Goal: Transaction & Acquisition: Purchase product/service

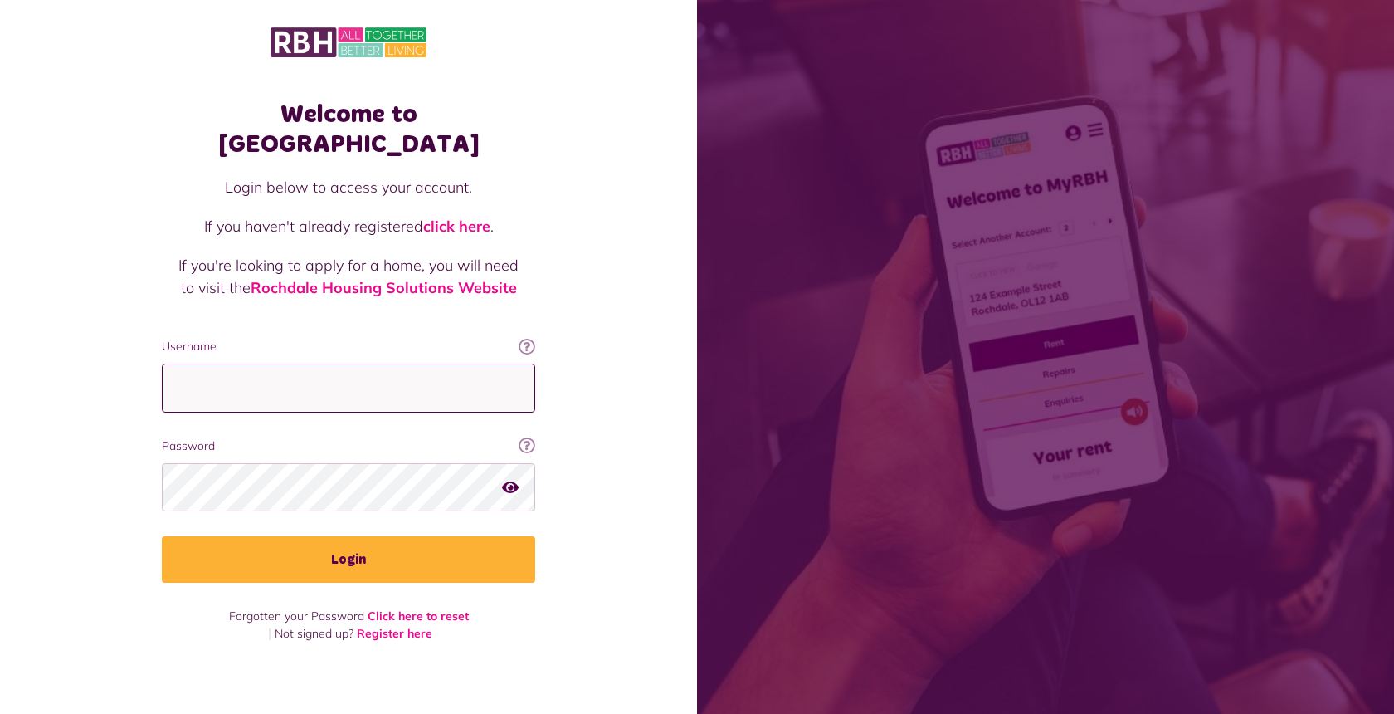
click at [339, 376] on input "Username" at bounding box center [348, 388] width 373 height 49
type input "**********"
click at [512, 479] on icon "button" at bounding box center [510, 486] width 17 height 15
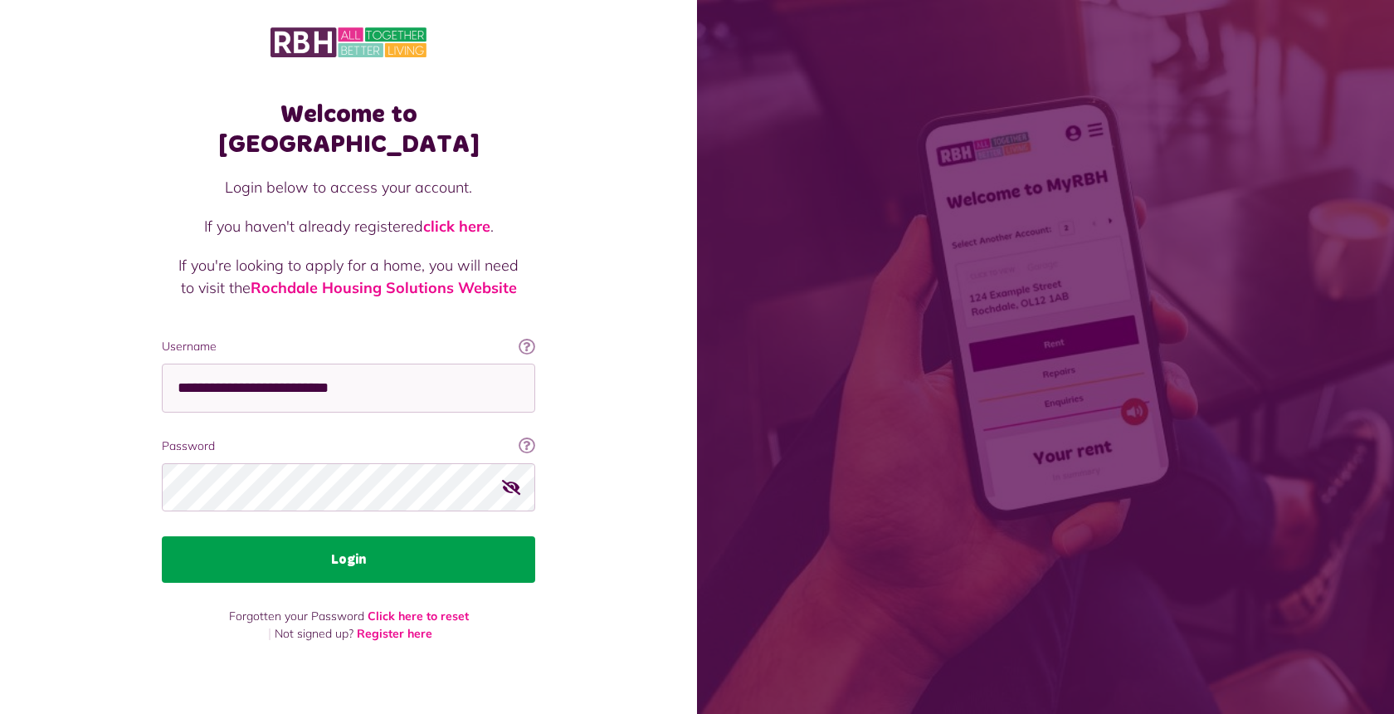
click at [456, 545] on button "Login" at bounding box center [348, 559] width 373 height 46
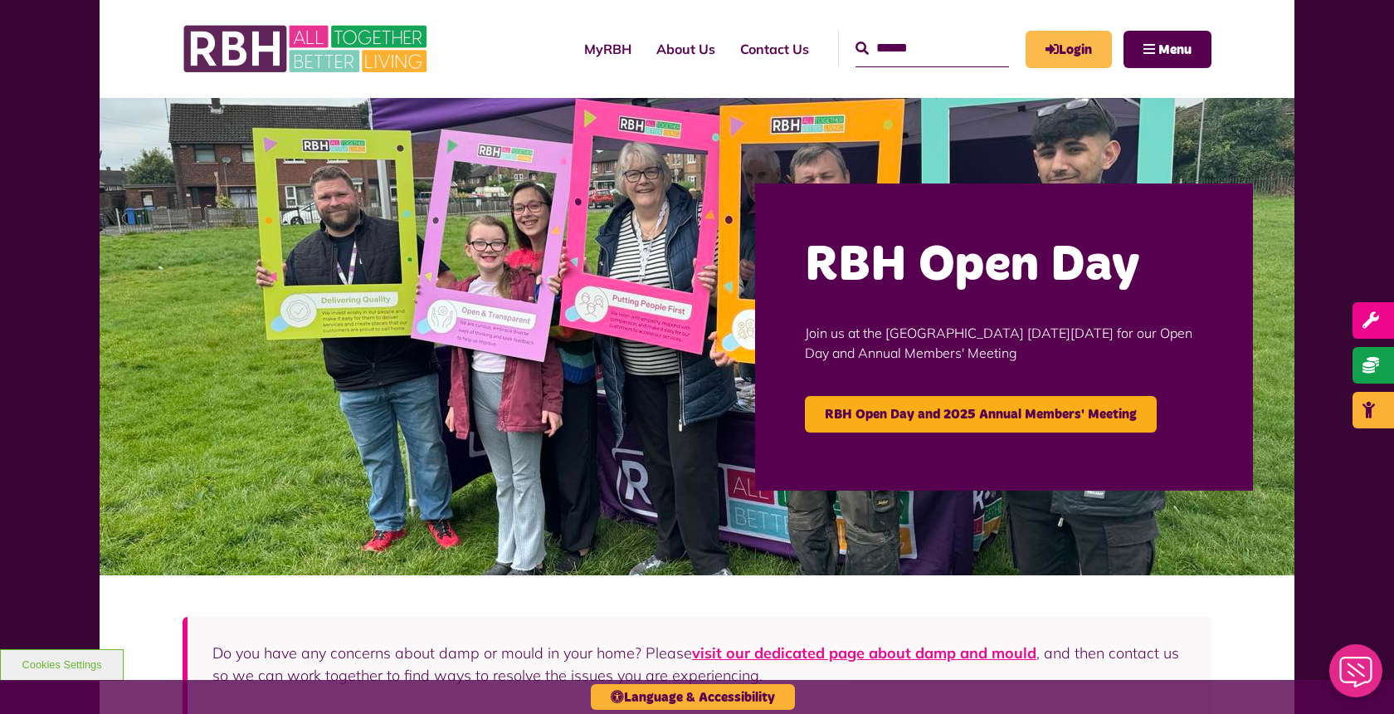
click at [0, 0] on icon "MyRBH" at bounding box center [0, 0] width 0 height 0
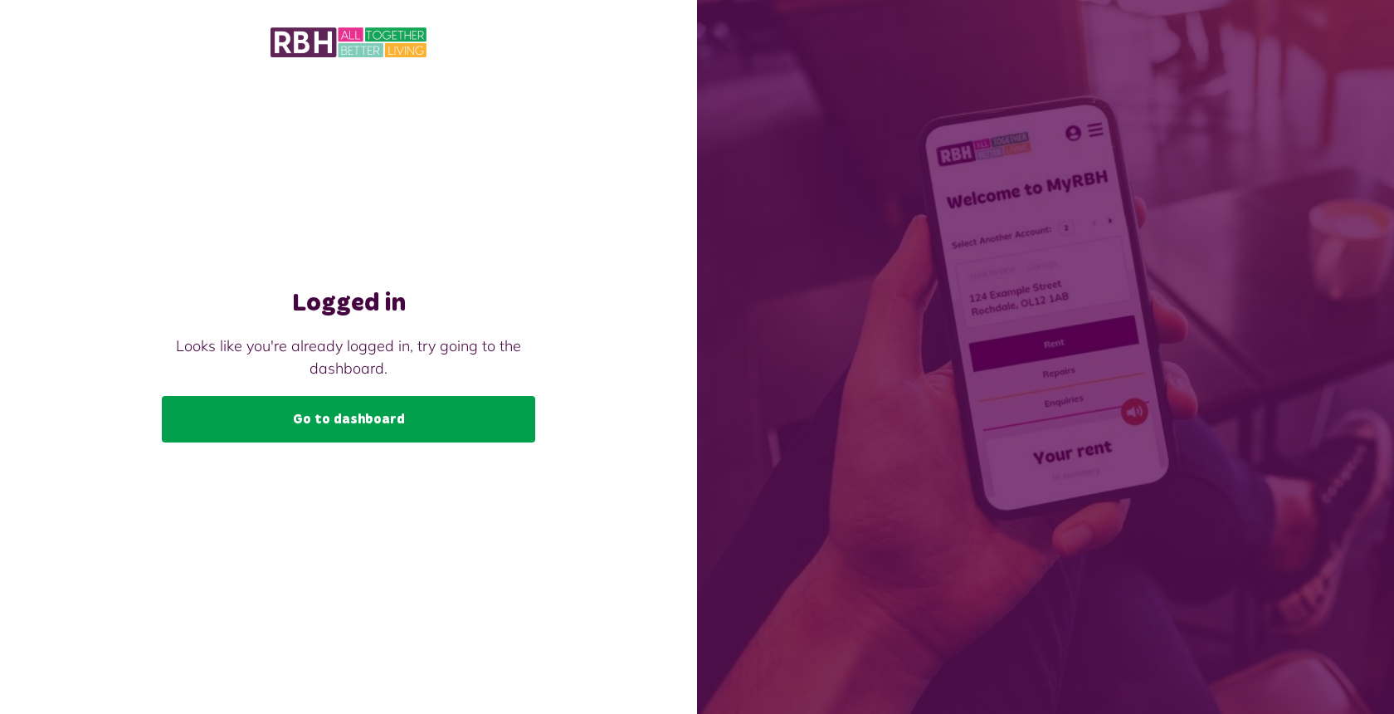
click at [327, 412] on link "Go to dashboard" at bounding box center [348, 419] width 373 height 46
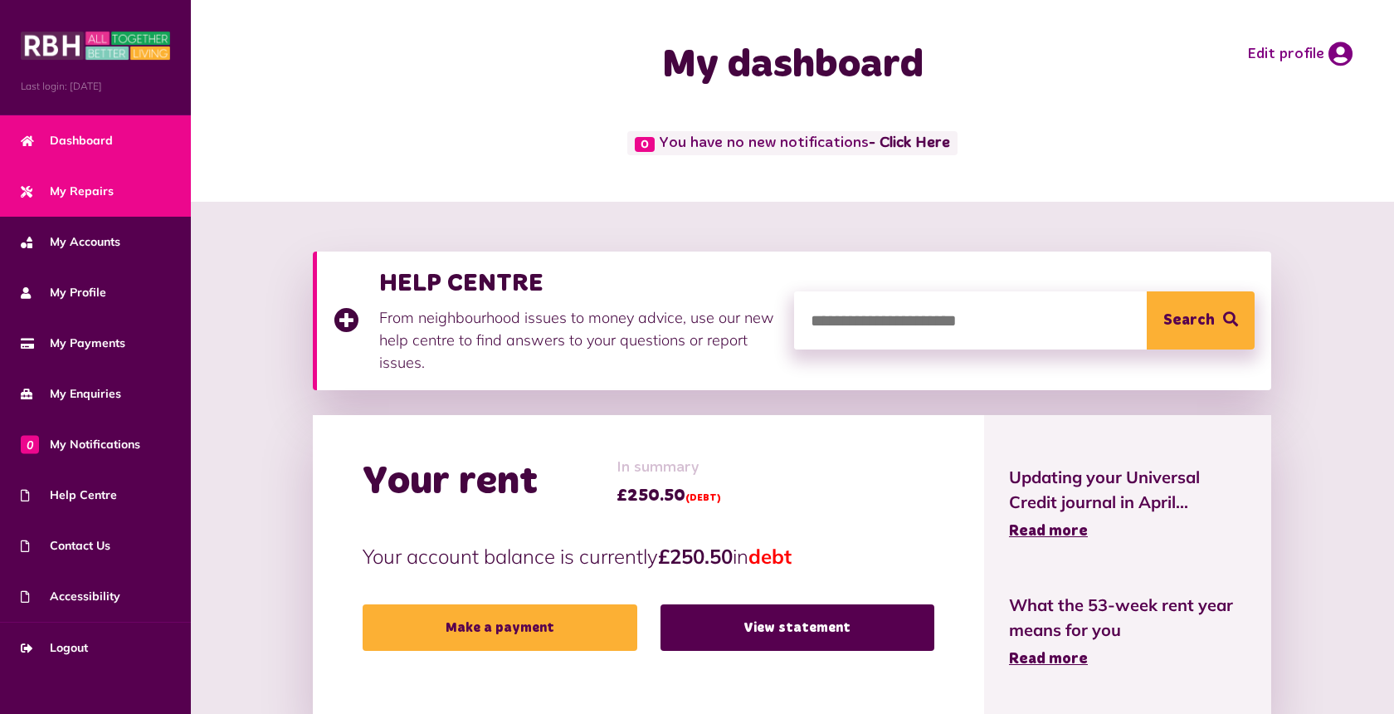
click at [76, 198] on span "My Repairs" at bounding box center [67, 191] width 93 height 17
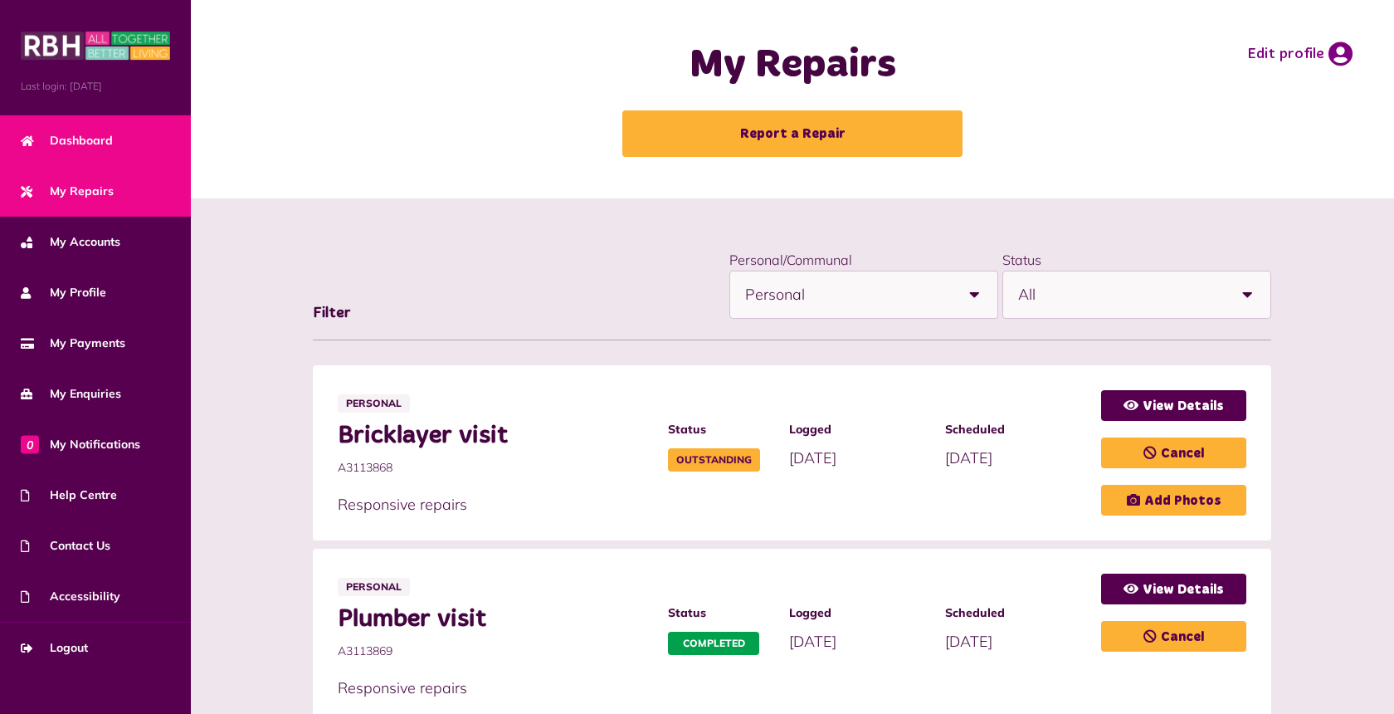
click at [76, 132] on span "Dashboard" at bounding box center [67, 140] width 92 height 17
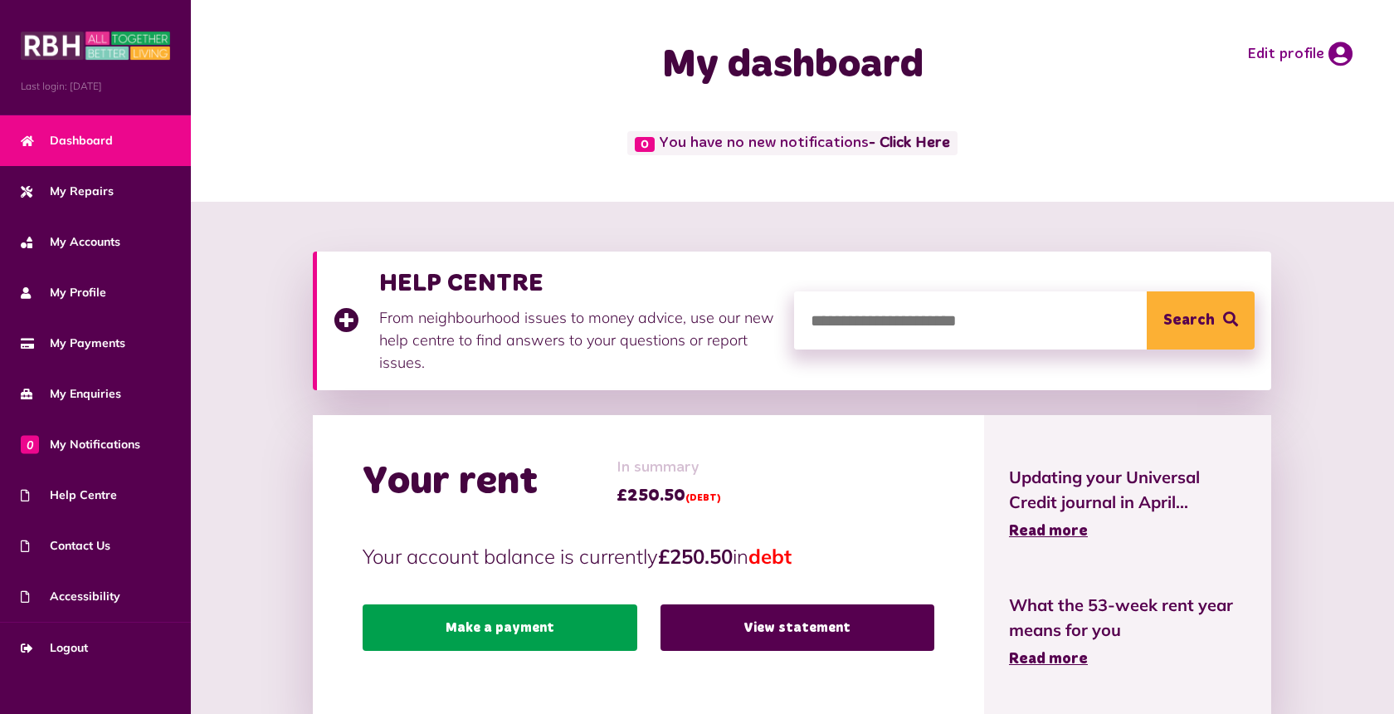
click at [502, 627] on link "Make a payment" at bounding box center [500, 627] width 274 height 46
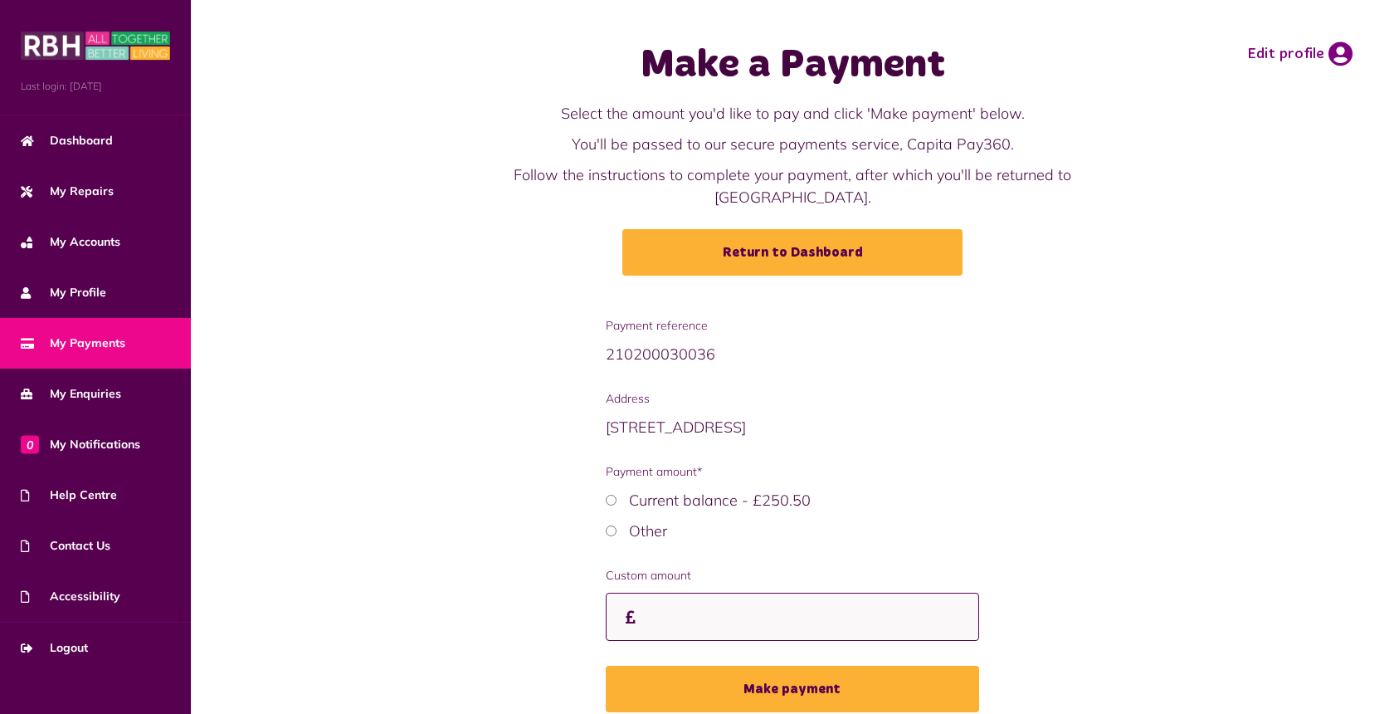
click at [659, 617] on input "Custom amount" at bounding box center [792, 617] width 373 height 49
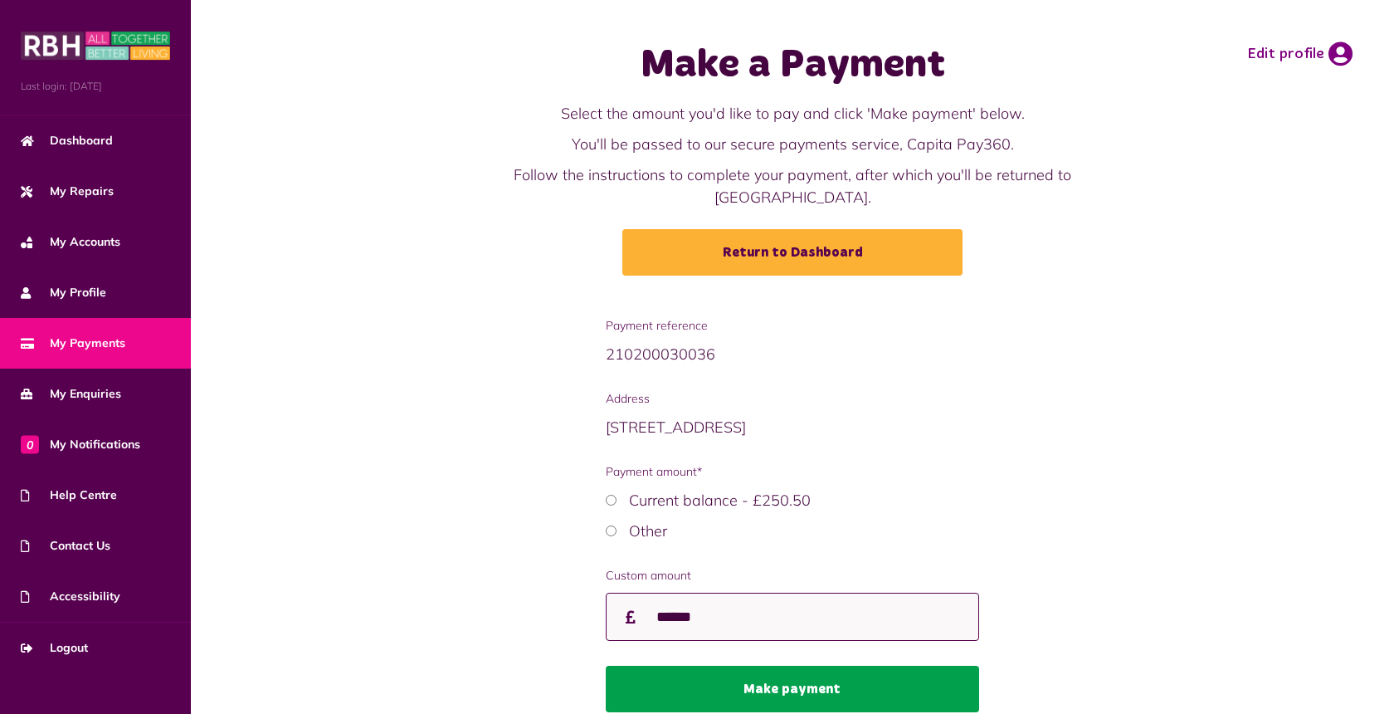
type input "******"
click at [723, 686] on button "Make payment" at bounding box center [792, 689] width 373 height 46
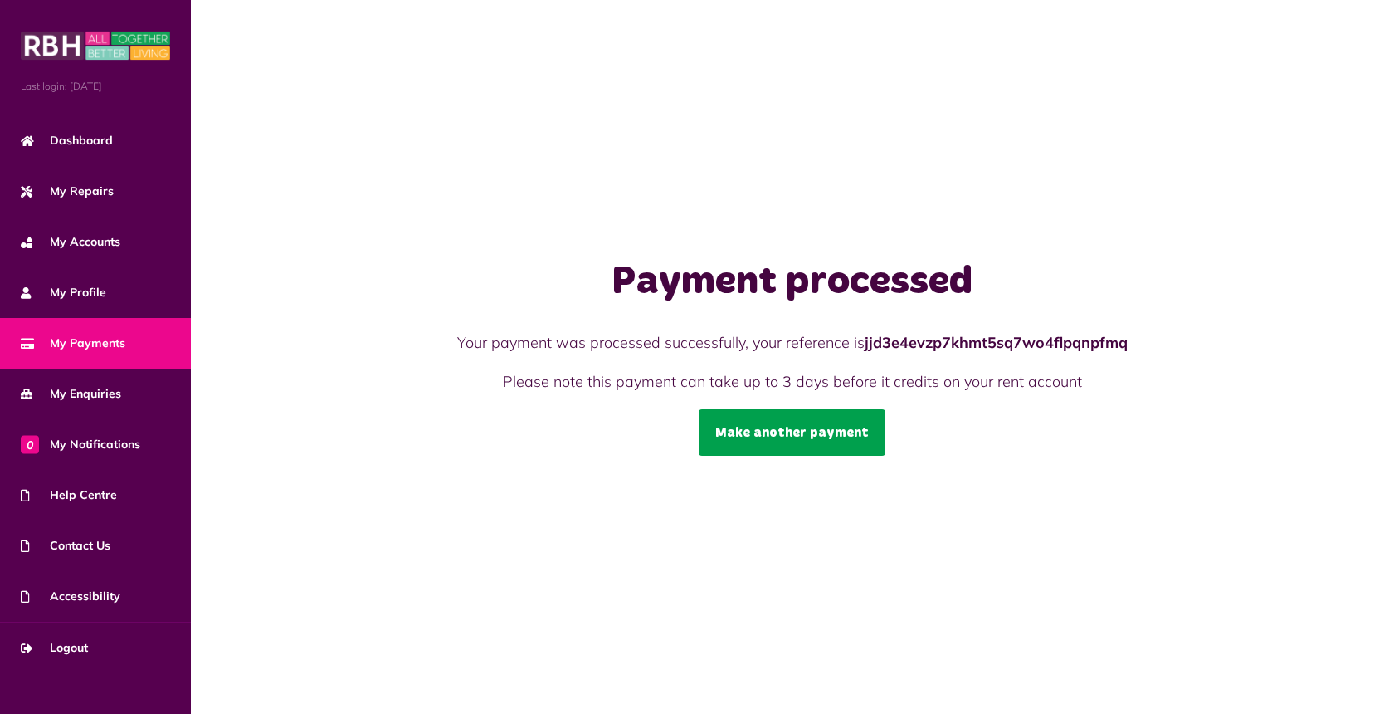
click at [779, 433] on link "Make another payment" at bounding box center [792, 432] width 187 height 46
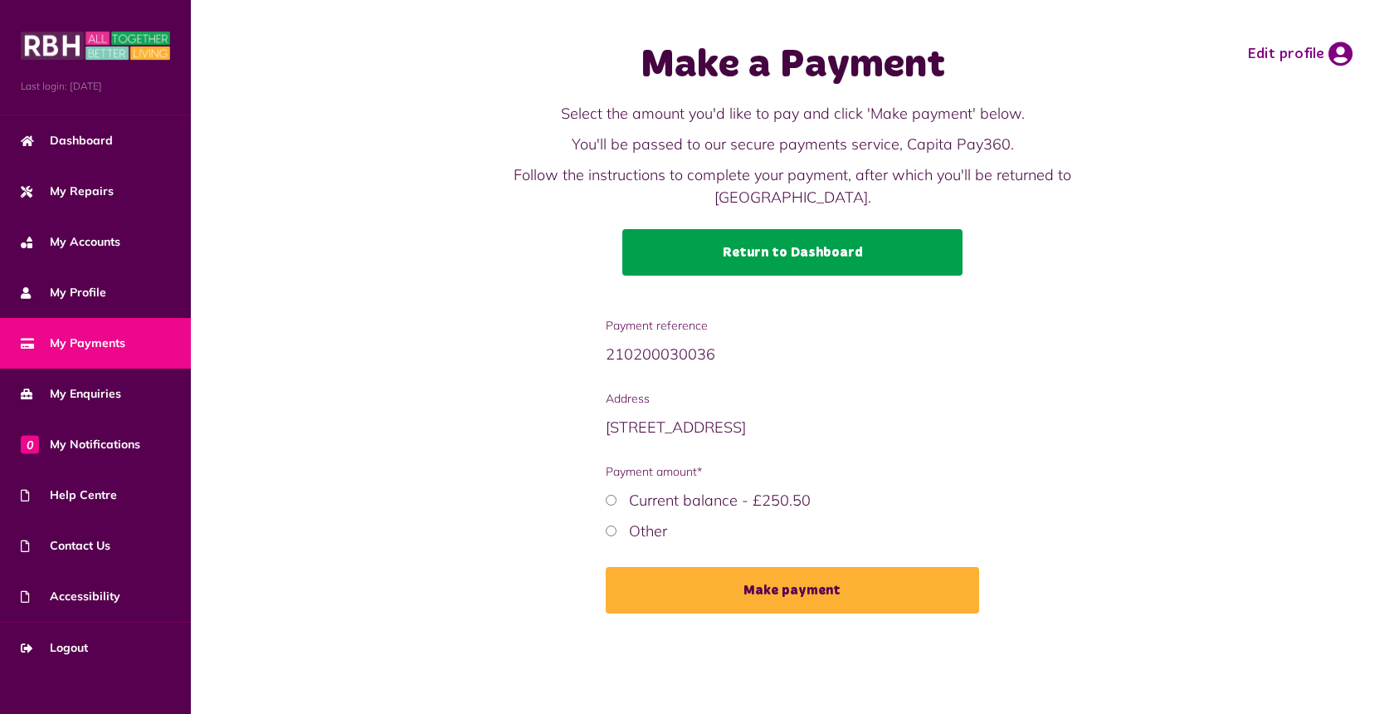
click at [862, 263] on link "Return to Dashboard" at bounding box center [792, 252] width 340 height 46
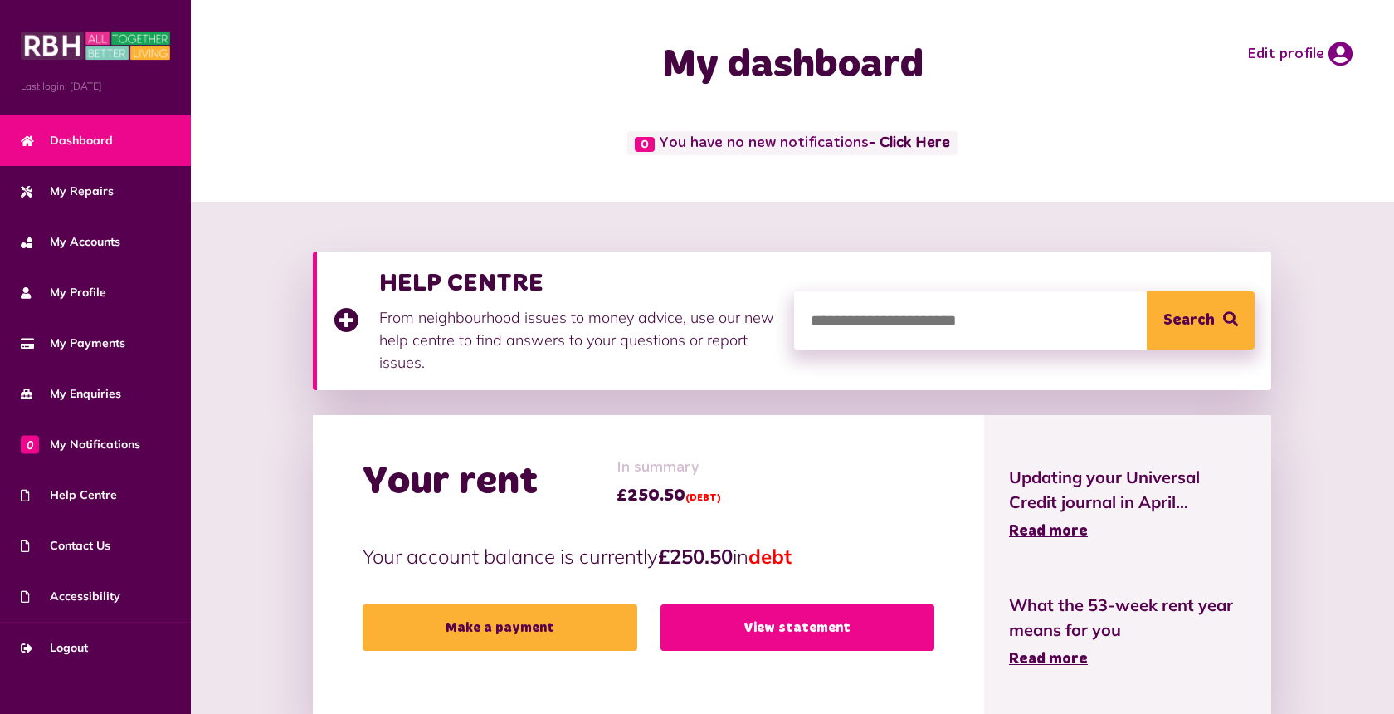
click at [866, 624] on link "View statement" at bounding box center [798, 627] width 274 height 46
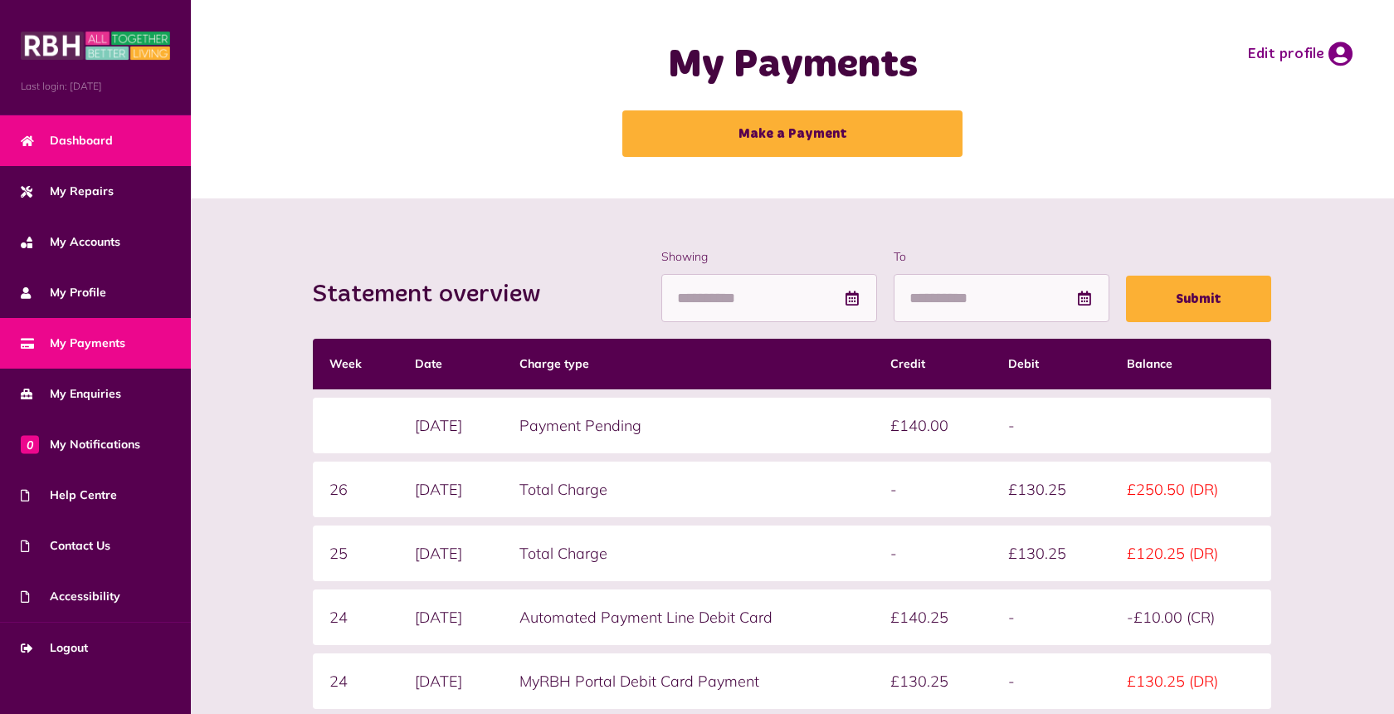
click at [71, 132] on span "Dashboard" at bounding box center [67, 140] width 92 height 17
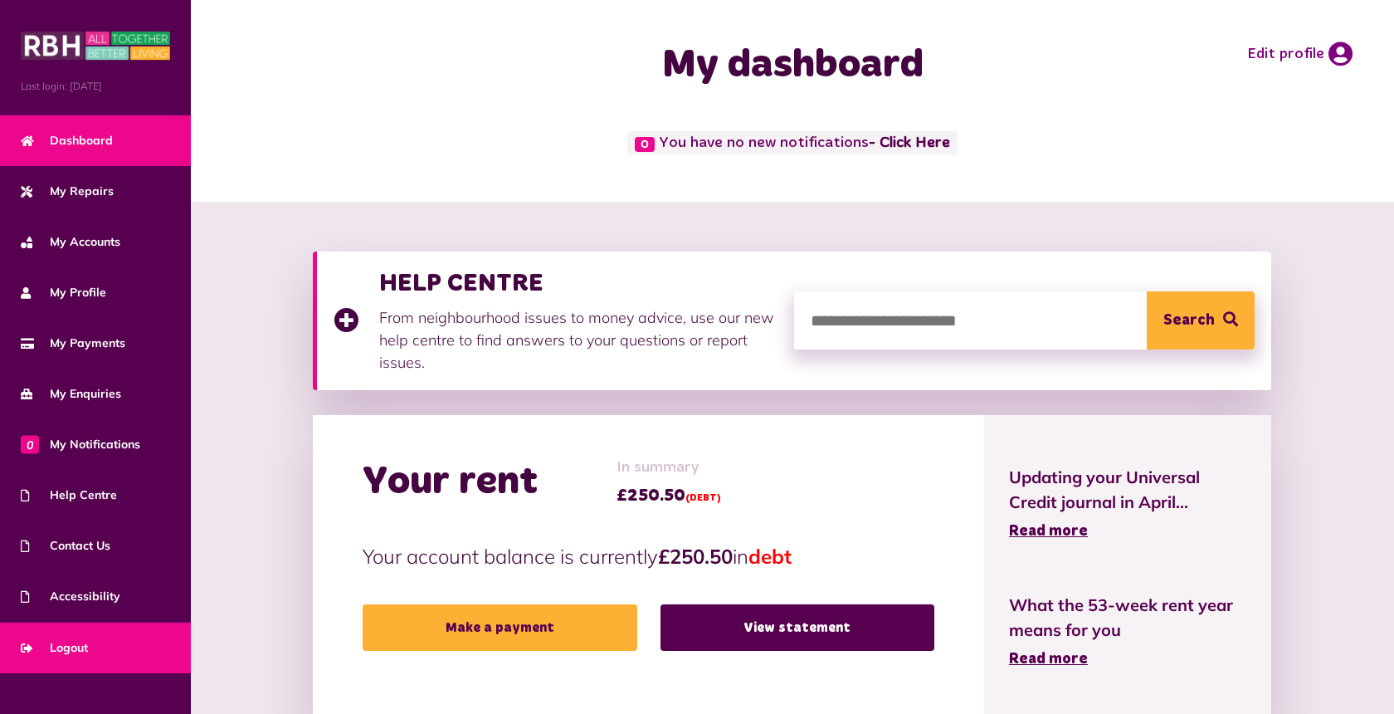
click at [81, 645] on span "Logout" at bounding box center [54, 647] width 67 height 17
